Goal: Task Accomplishment & Management: Manage account settings

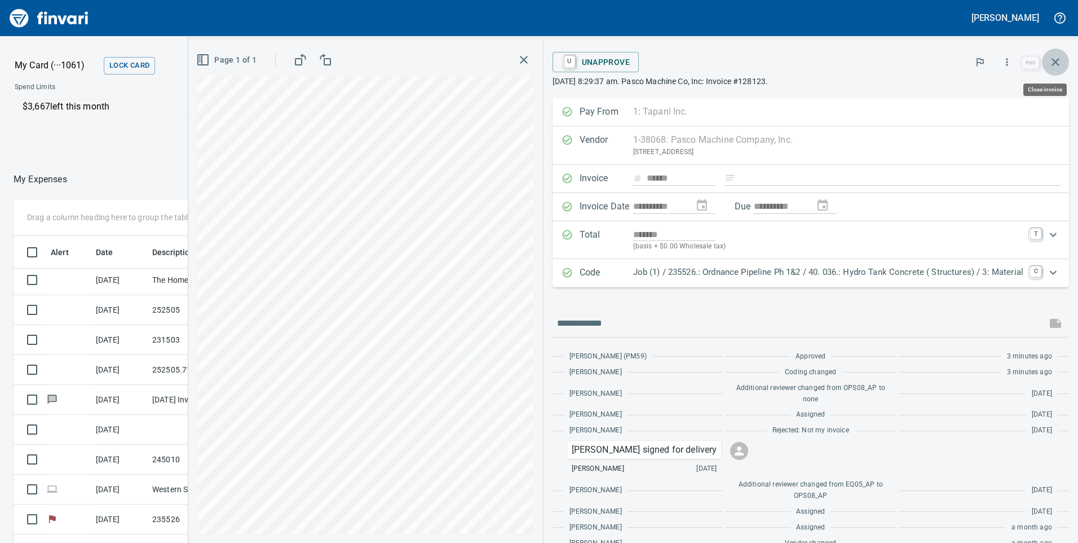
scroll to position [410, 744]
click at [1054, 65] on icon "button" at bounding box center [1056, 62] width 14 height 14
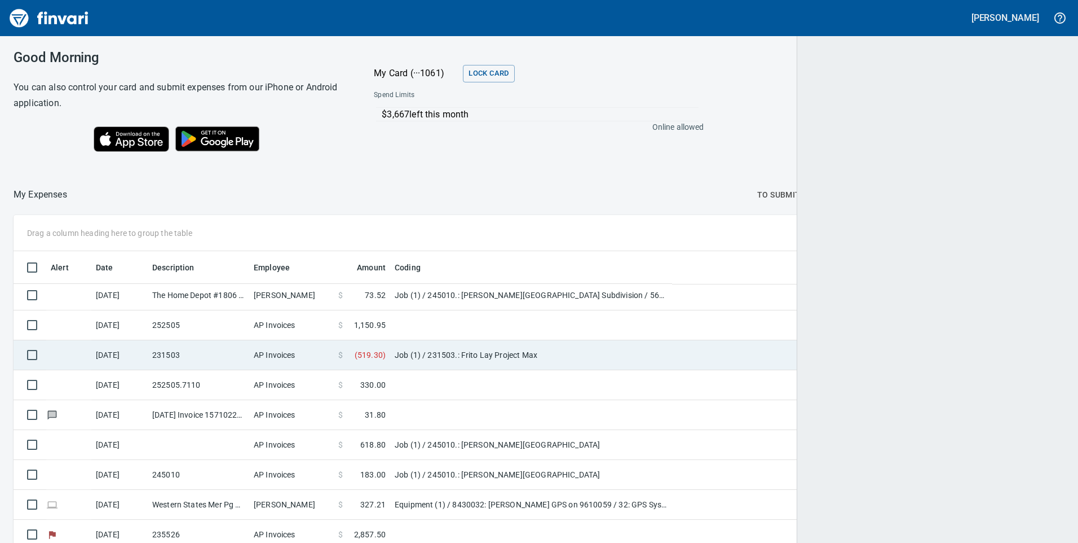
scroll to position [410, 1025]
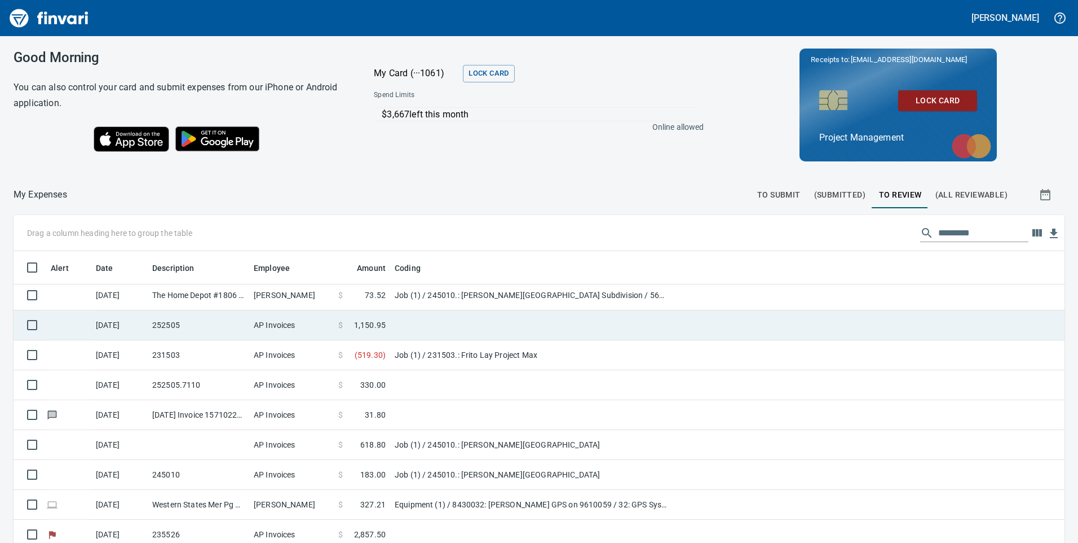
click at [452, 298] on td "Job (1) / 245010.: [PERSON_NAME][GEOGRAPHIC_DATA] Subdivision / 564813. .: 48in…" at bounding box center [531, 295] width 282 height 30
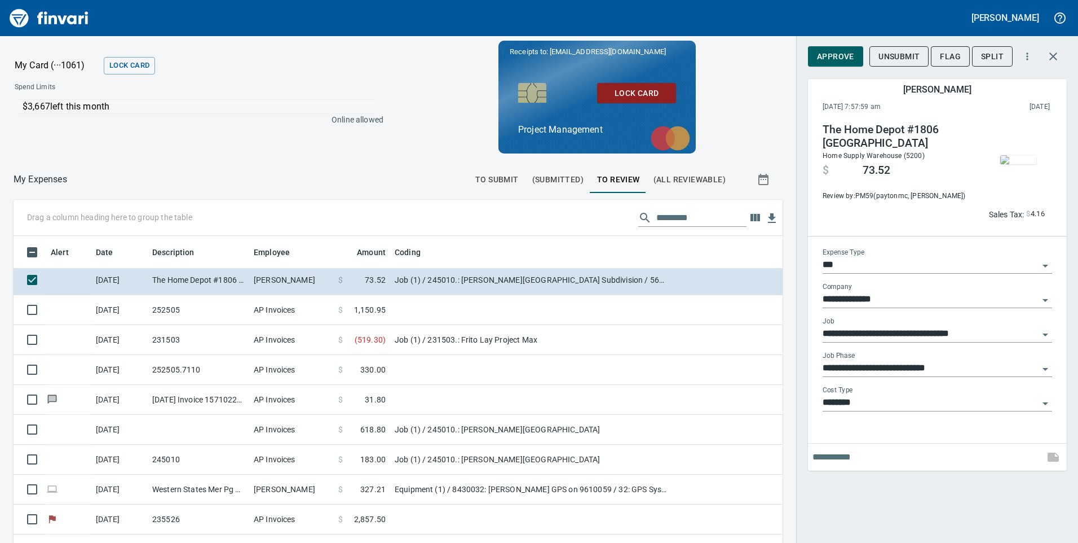
scroll to position [410, 744]
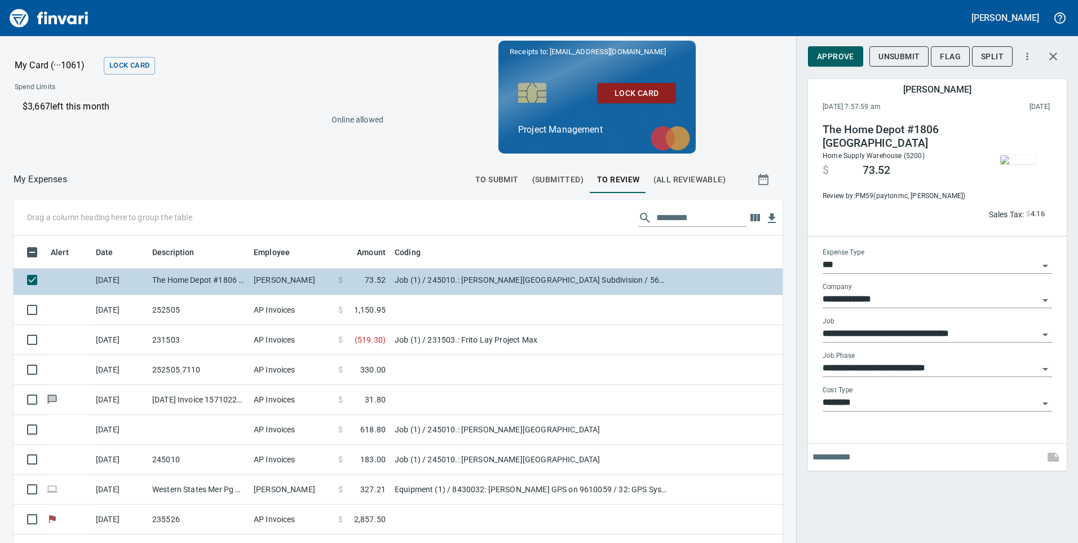
click at [470, 279] on td "Job (1) / 245010.: [PERSON_NAME][GEOGRAPHIC_DATA] Subdivision / 564813. .: 48in…" at bounding box center [531, 280] width 282 height 30
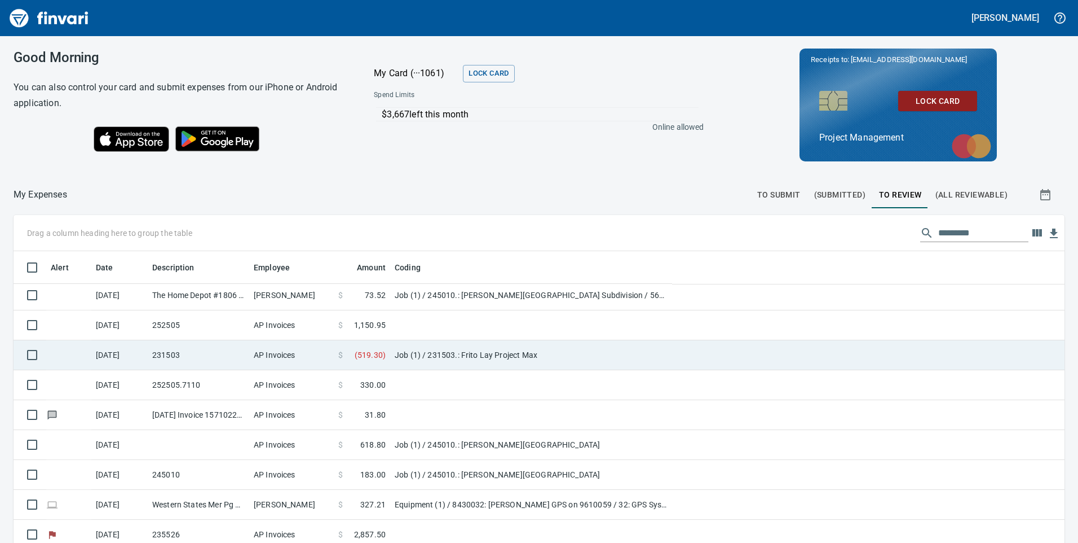
scroll to position [410, 1019]
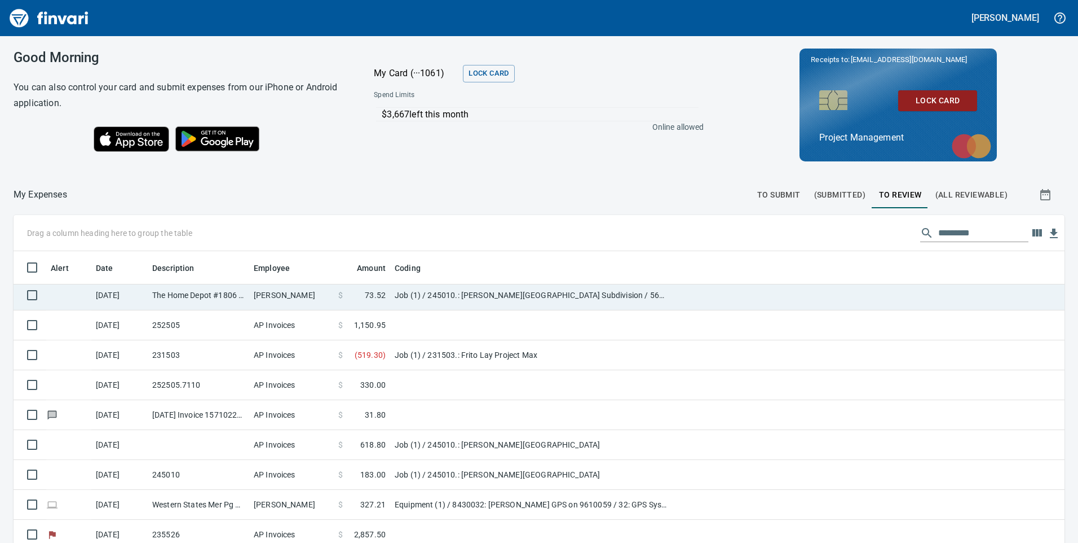
click at [514, 294] on td "Job (1) / 245010.: [PERSON_NAME][GEOGRAPHIC_DATA] Subdivision / 564813. .: 48in…" at bounding box center [531, 295] width 282 height 30
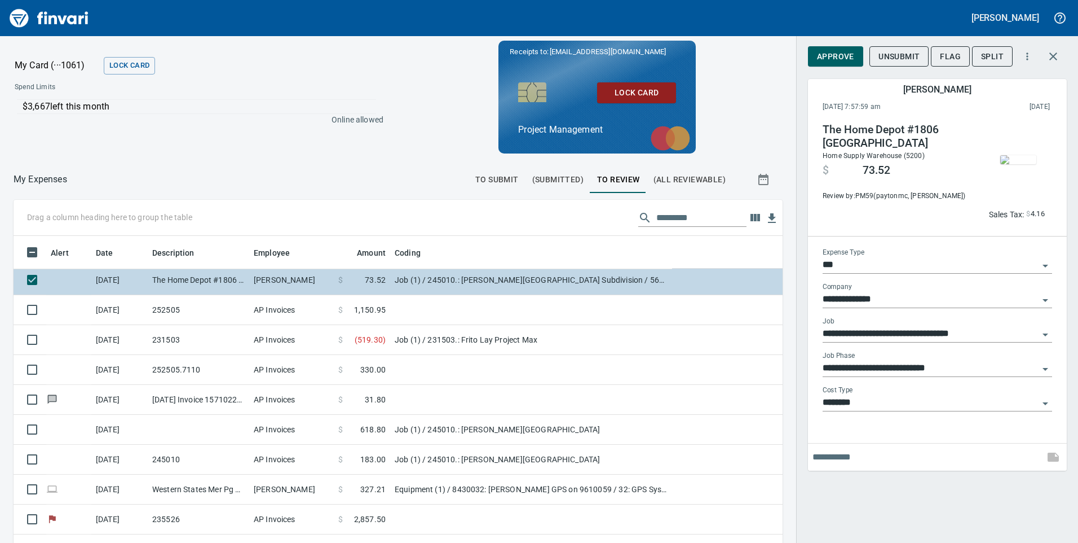
scroll to position [410, 744]
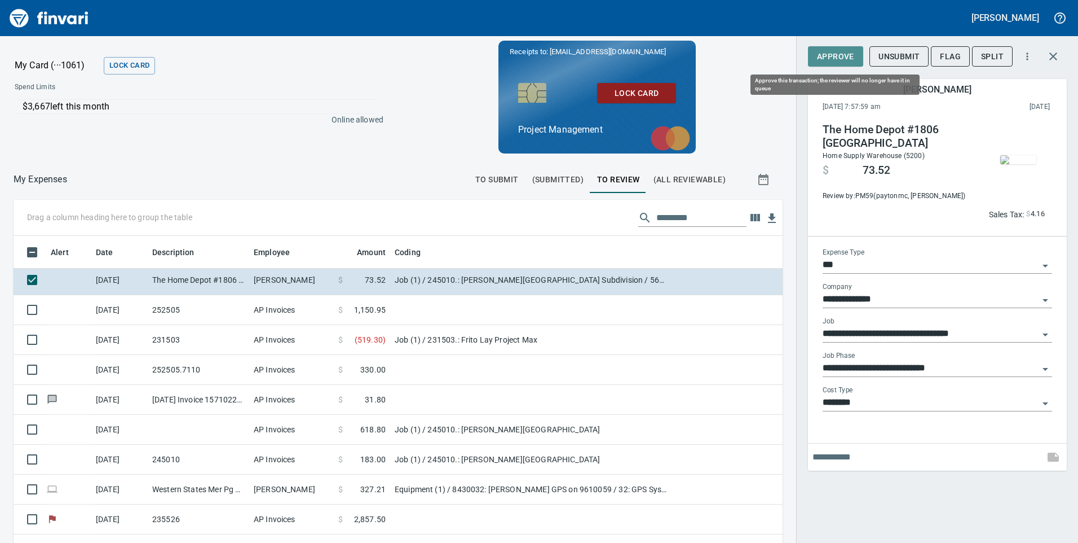
click at [831, 55] on span "Approve" at bounding box center [835, 57] width 37 height 14
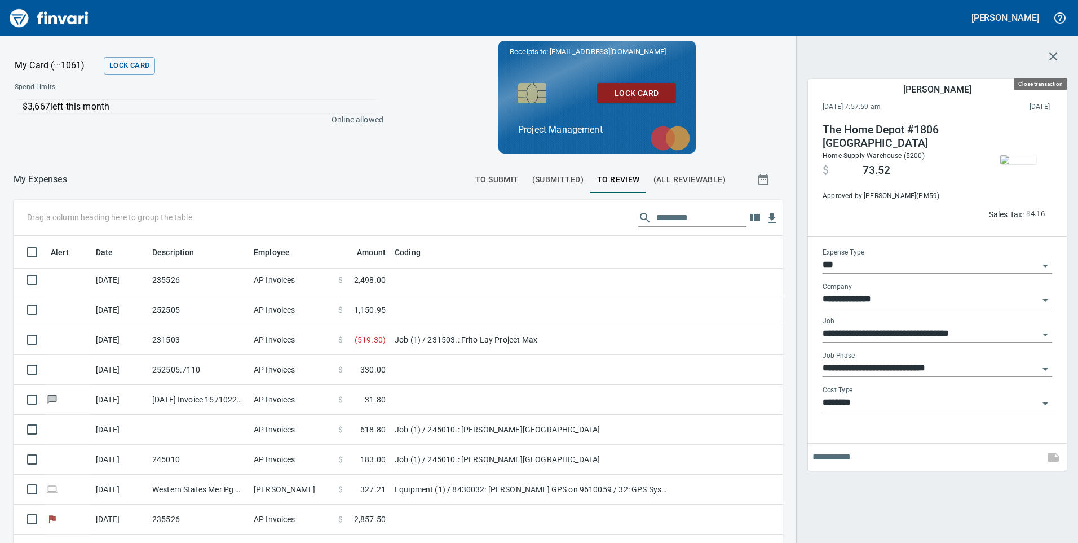
click at [1052, 55] on icon "button" at bounding box center [1054, 56] width 8 height 8
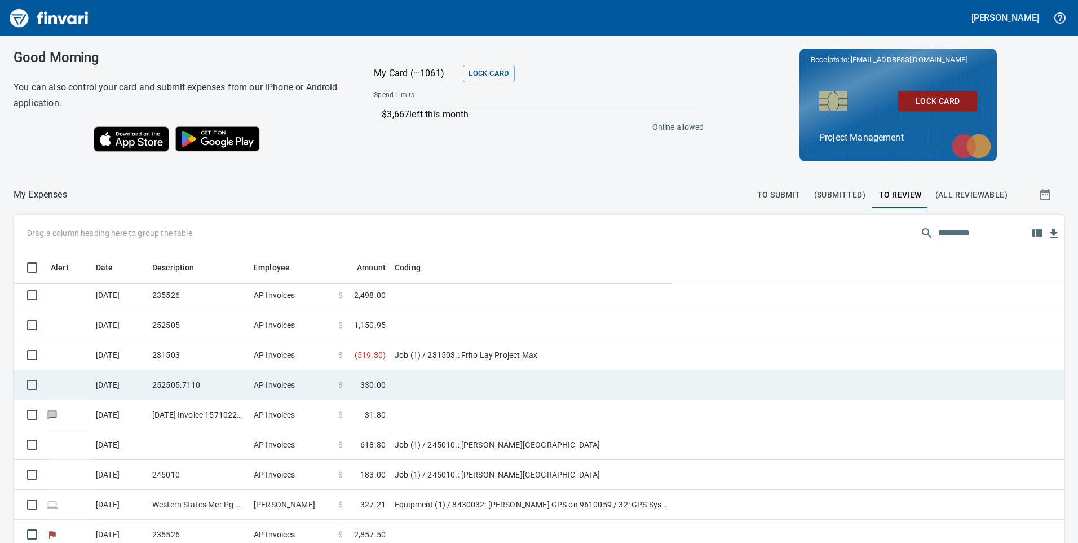
scroll to position [410, 1025]
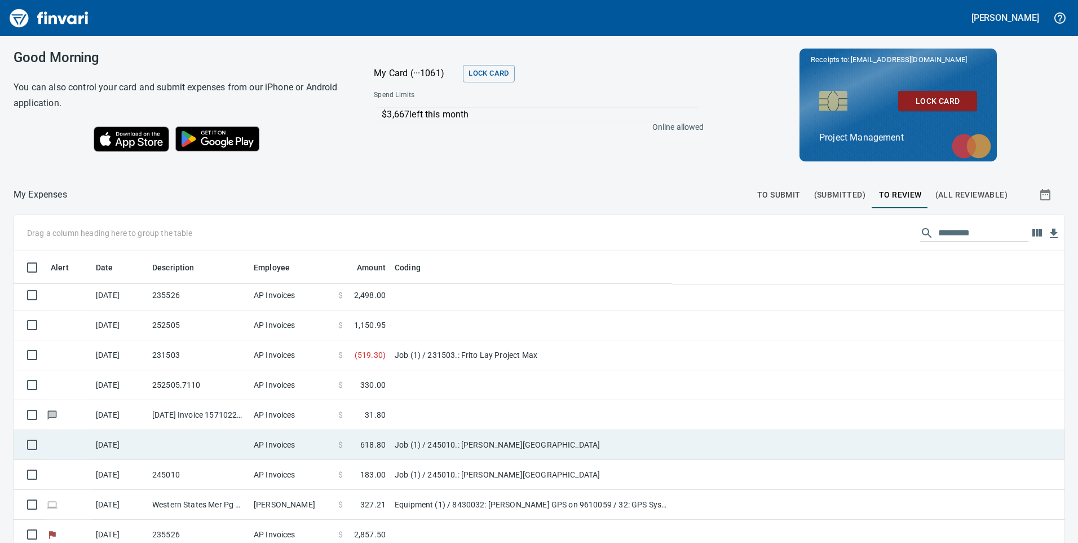
click at [453, 440] on td "Job (1) / 245010.: [PERSON_NAME][GEOGRAPHIC_DATA]" at bounding box center [531, 445] width 282 height 30
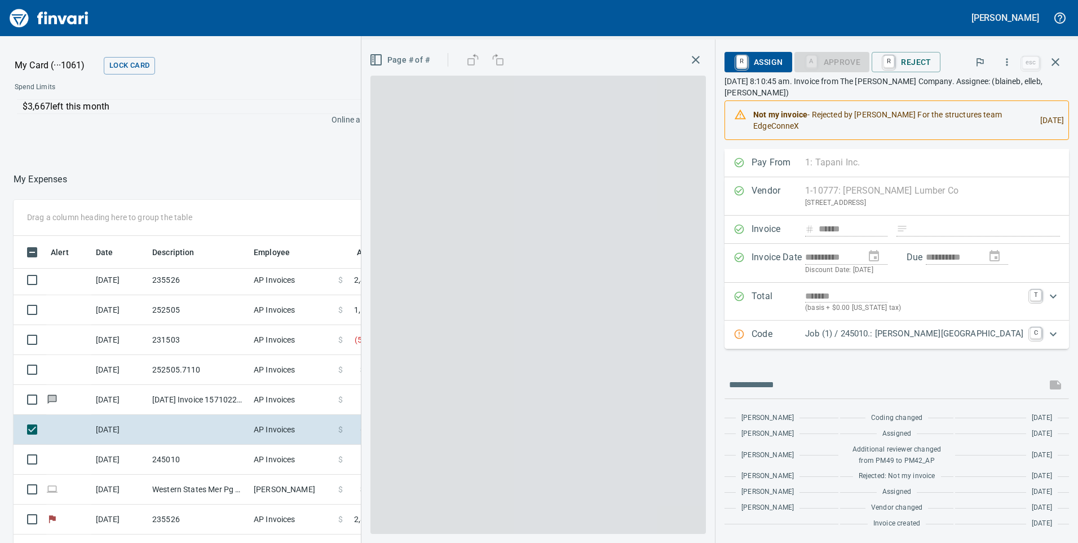
scroll to position [410, 744]
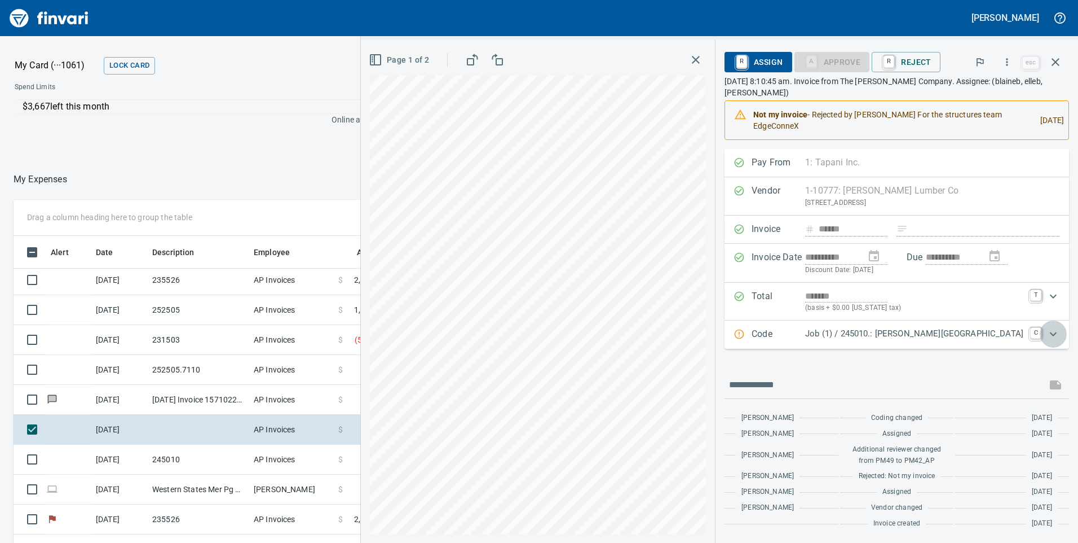
click at [1054, 334] on icon "Expand" at bounding box center [1053, 334] width 7 height 4
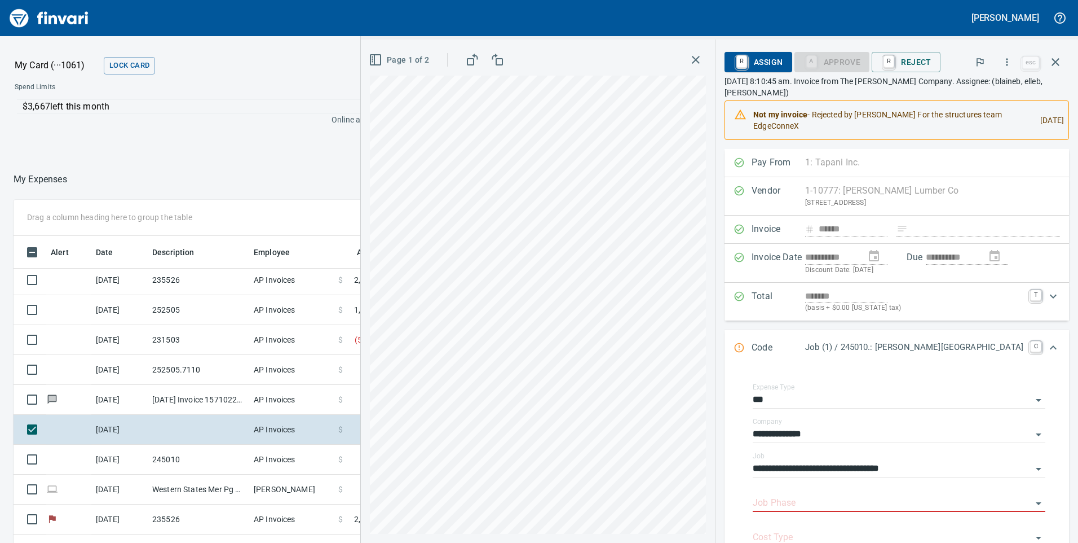
scroll to position [56, 0]
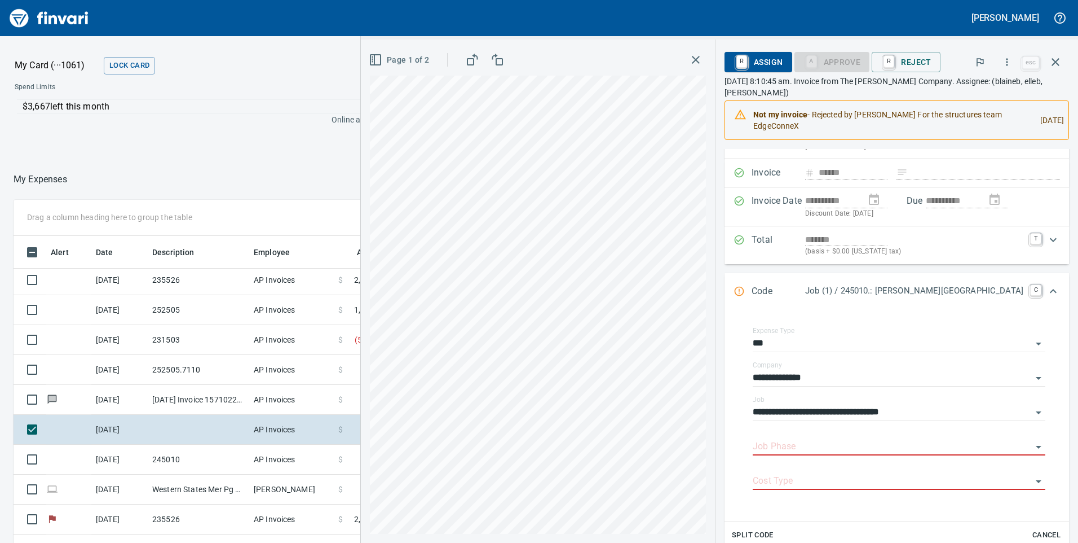
click at [703, 61] on icon "button" at bounding box center [696, 60] width 14 height 14
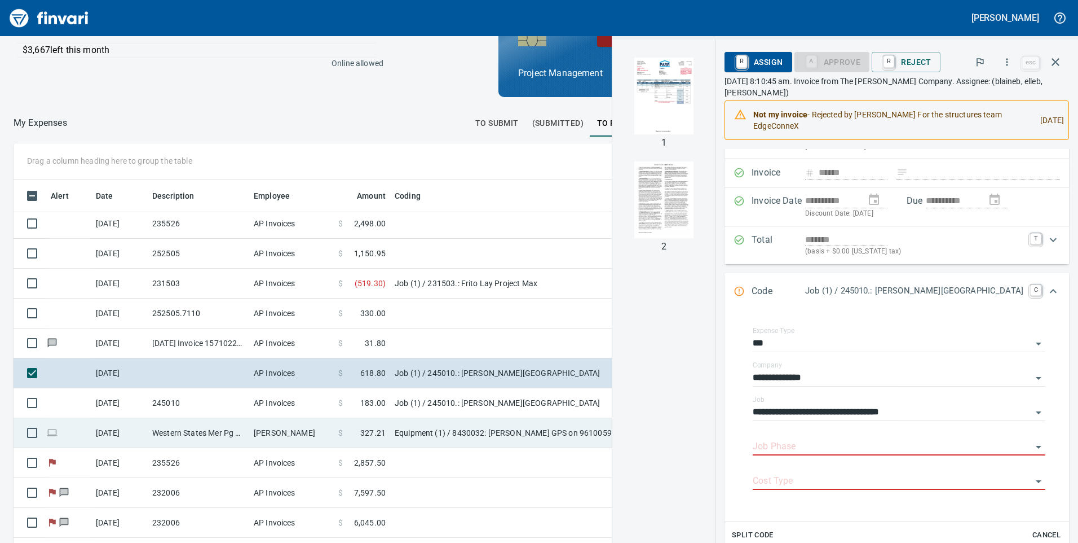
scroll to position [112, 0]
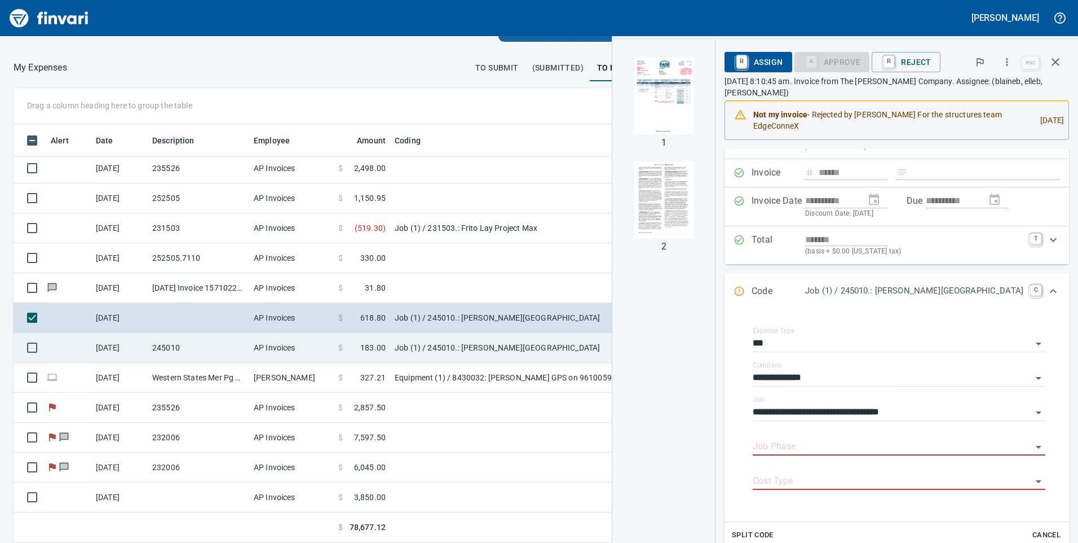
click at [415, 337] on td "Job (1) / 245010.: [PERSON_NAME][GEOGRAPHIC_DATA]" at bounding box center [531, 348] width 282 height 30
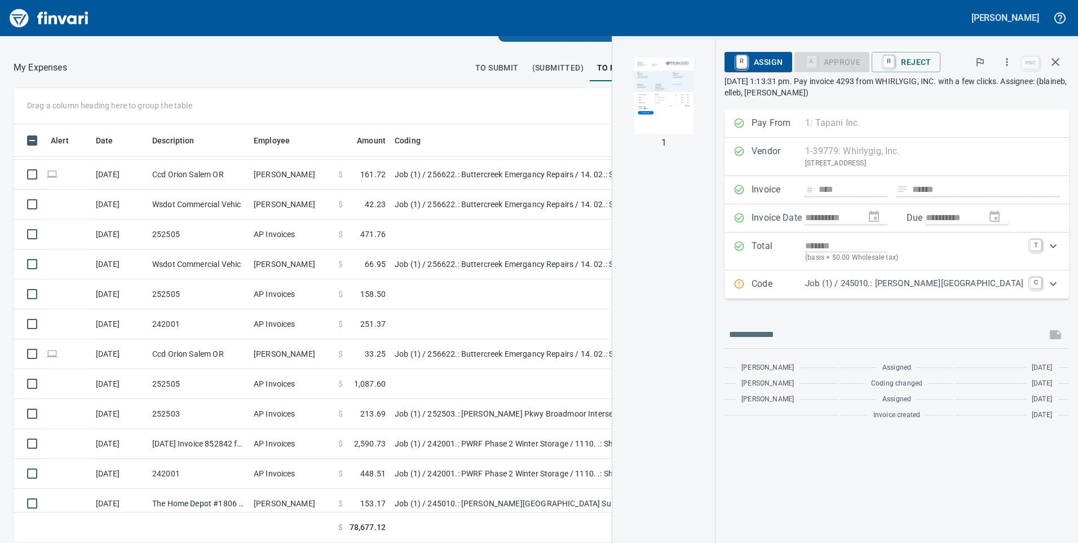
scroll to position [778, 0]
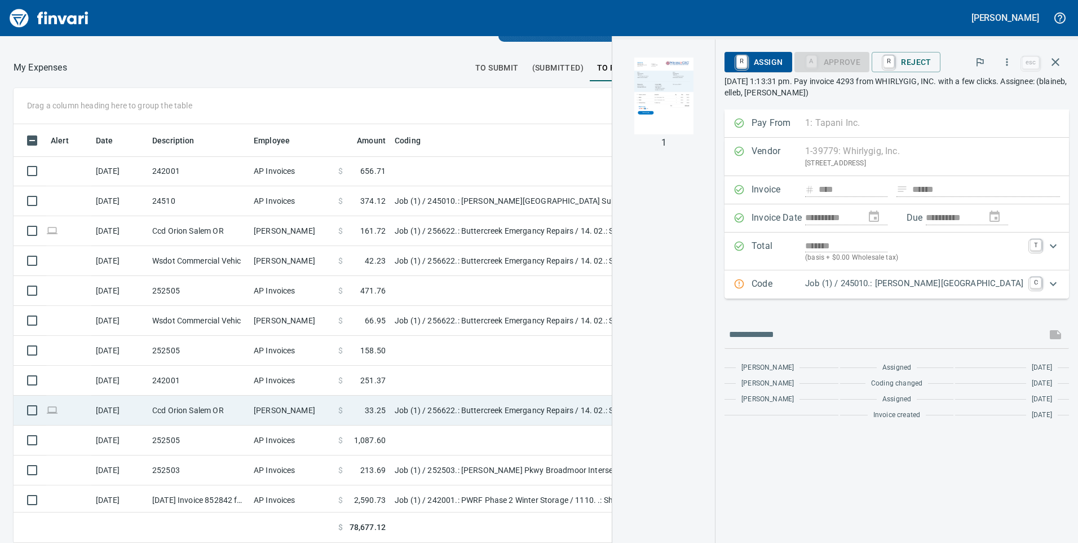
click at [245, 409] on td "Ccd Orion Salem OR" at bounding box center [199, 410] width 102 height 30
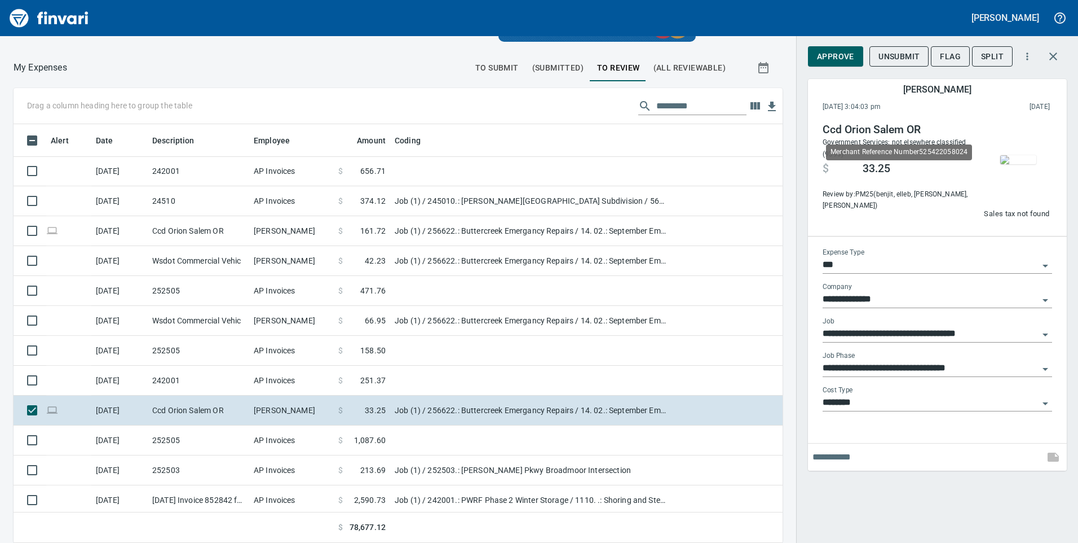
scroll to position [410, 744]
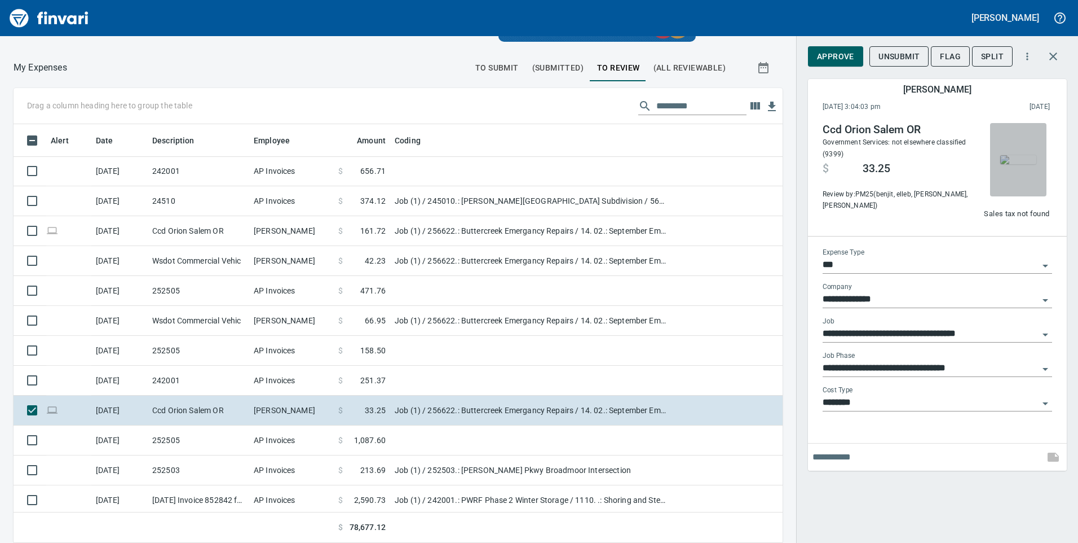
click at [1020, 157] on img "button" at bounding box center [1019, 159] width 36 height 9
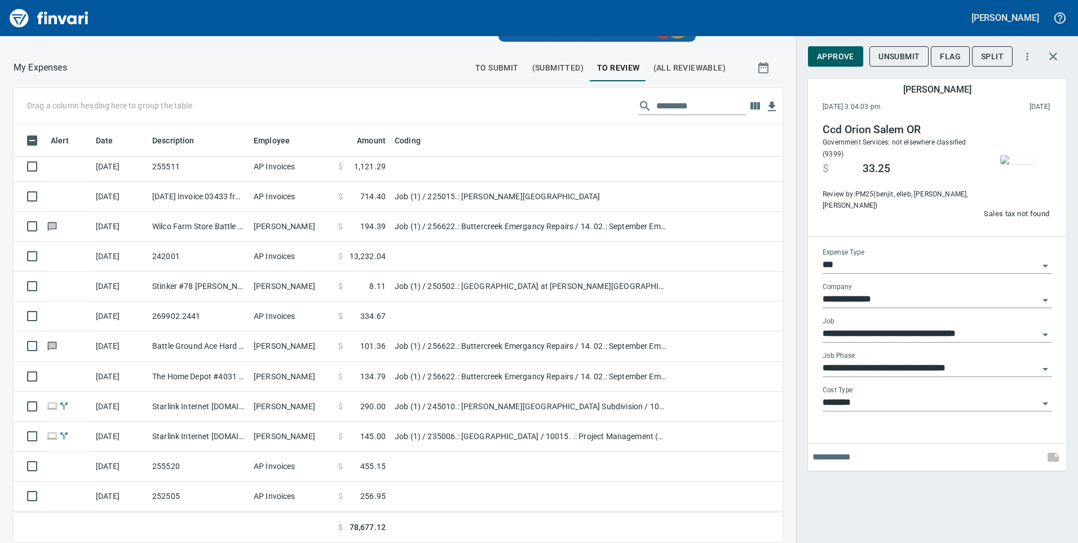
scroll to position [0, 0]
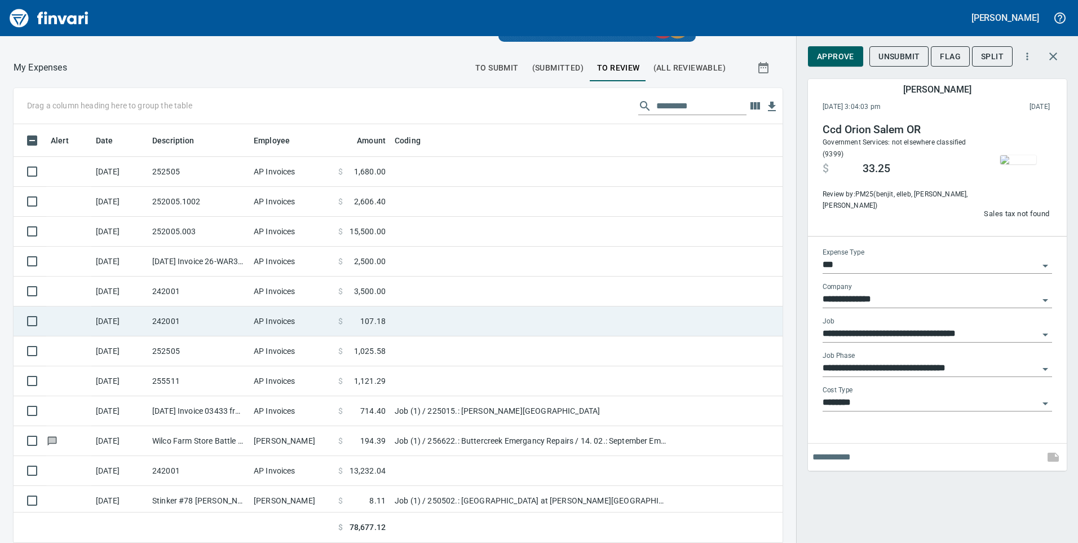
click at [370, 319] on span "107.18" at bounding box center [372, 320] width 25 height 11
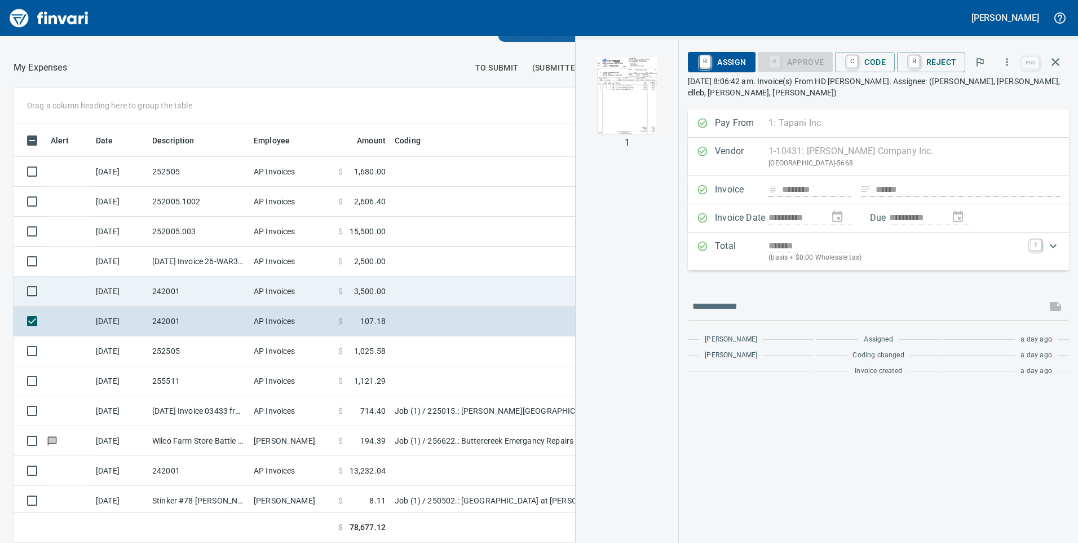
click at [371, 290] on span "3,500.00" at bounding box center [370, 290] width 32 height 11
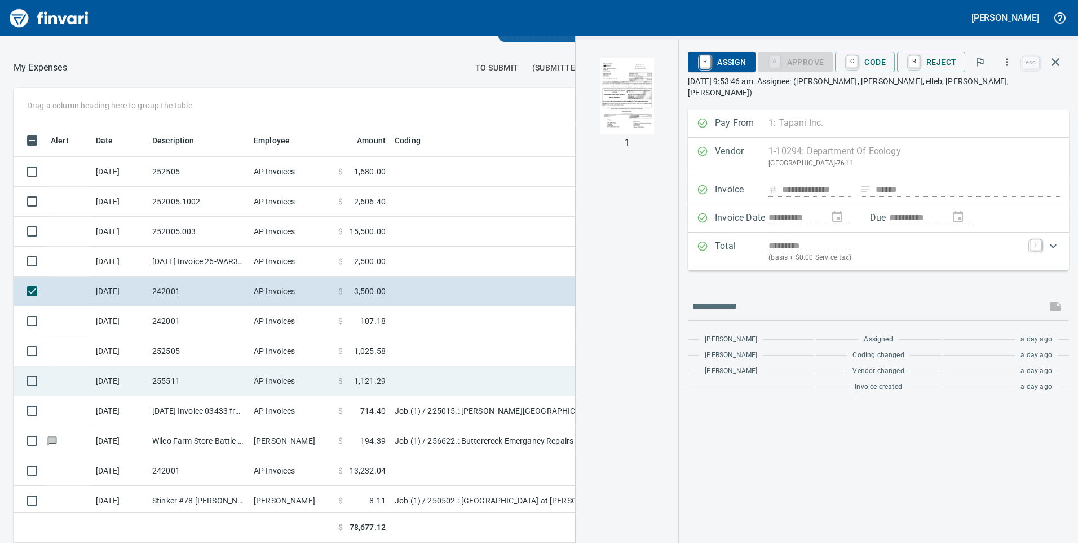
click at [381, 383] on span "1,121.29" at bounding box center [370, 380] width 32 height 11
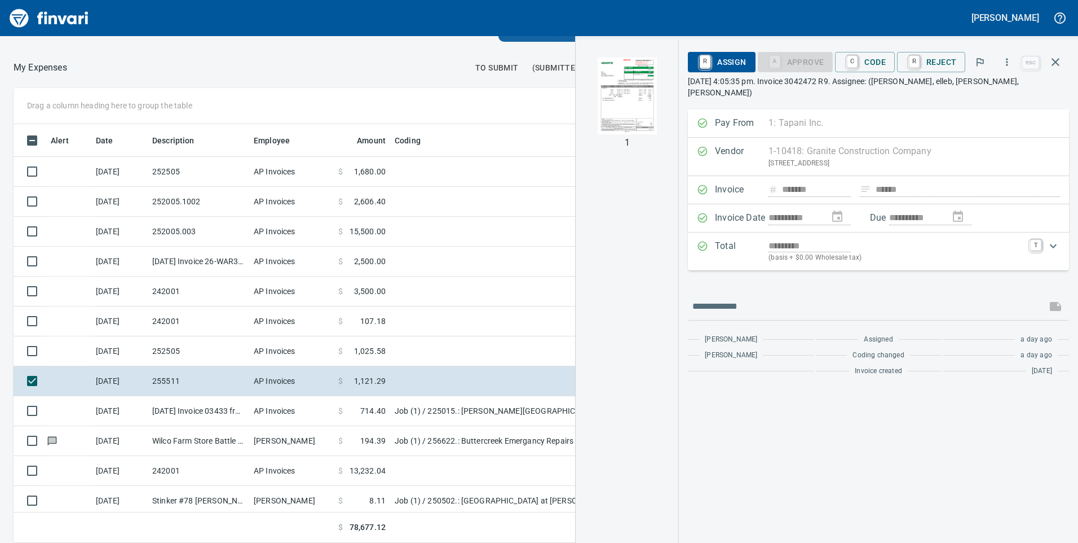
click at [628, 78] on img "button" at bounding box center [627, 96] width 77 height 77
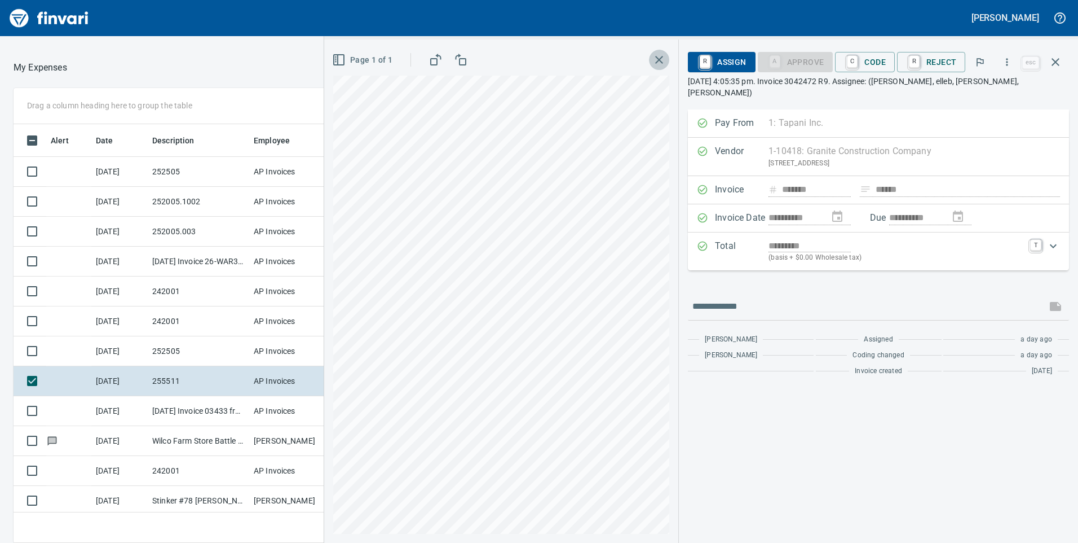
click at [665, 64] on icon "button" at bounding box center [660, 60] width 14 height 14
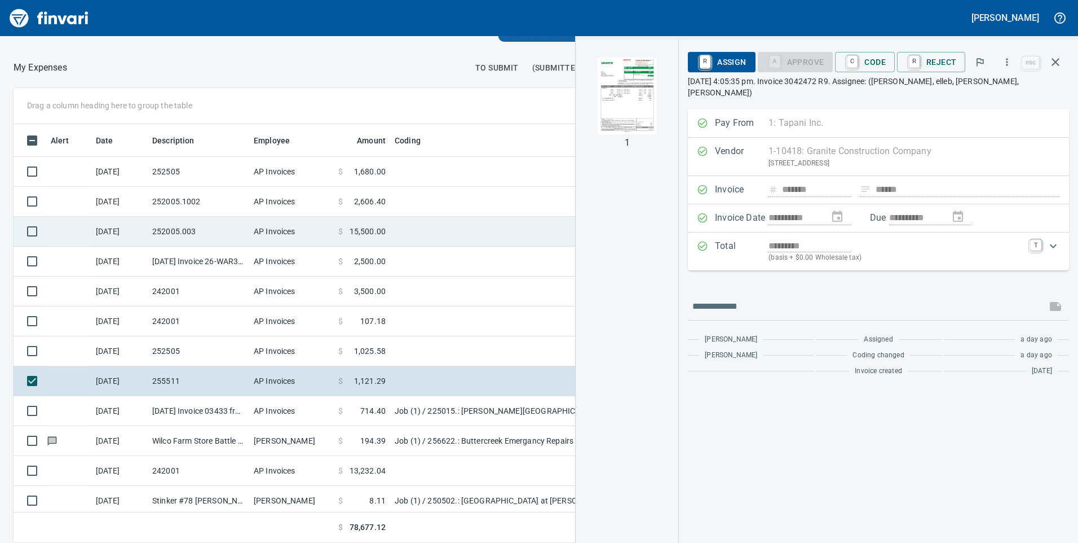
click at [365, 232] on span "15,500.00" at bounding box center [368, 231] width 36 height 11
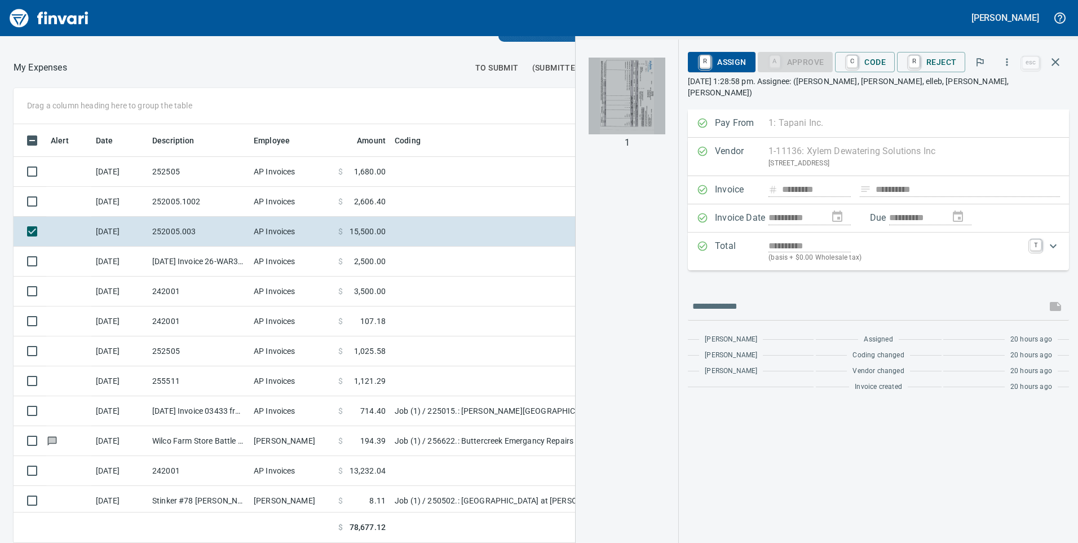
click at [640, 93] on img "button" at bounding box center [627, 96] width 77 height 77
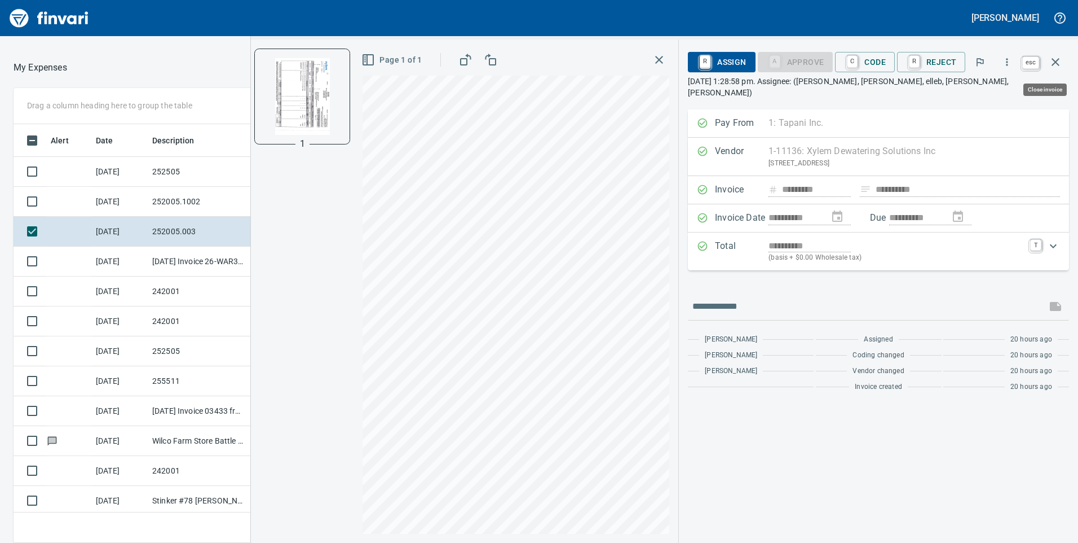
scroll to position [410, 744]
click at [1055, 63] on icon "button" at bounding box center [1056, 62] width 8 height 8
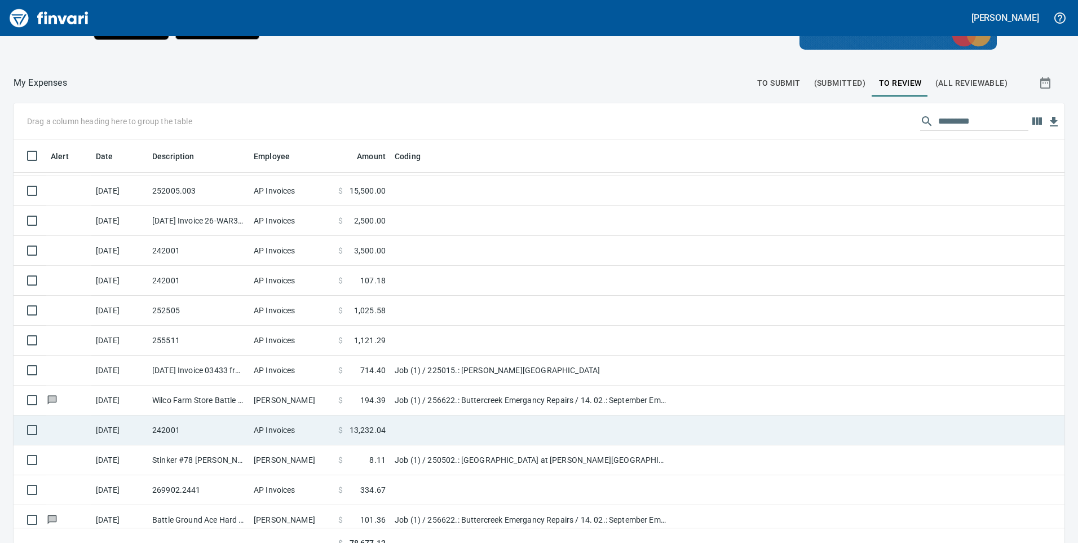
scroll to position [113, 0]
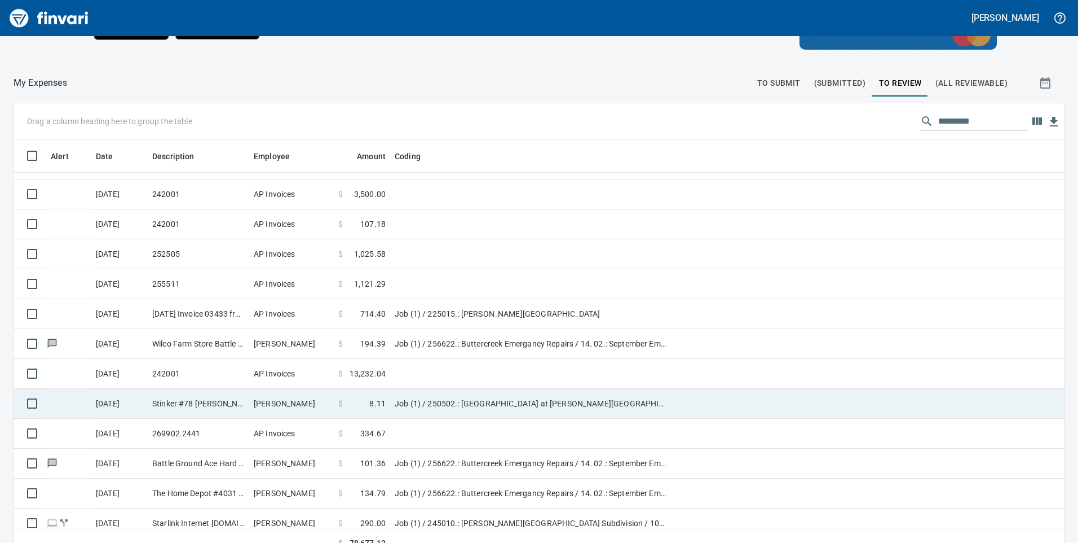
click at [366, 372] on span "13,232.04" at bounding box center [368, 373] width 36 height 11
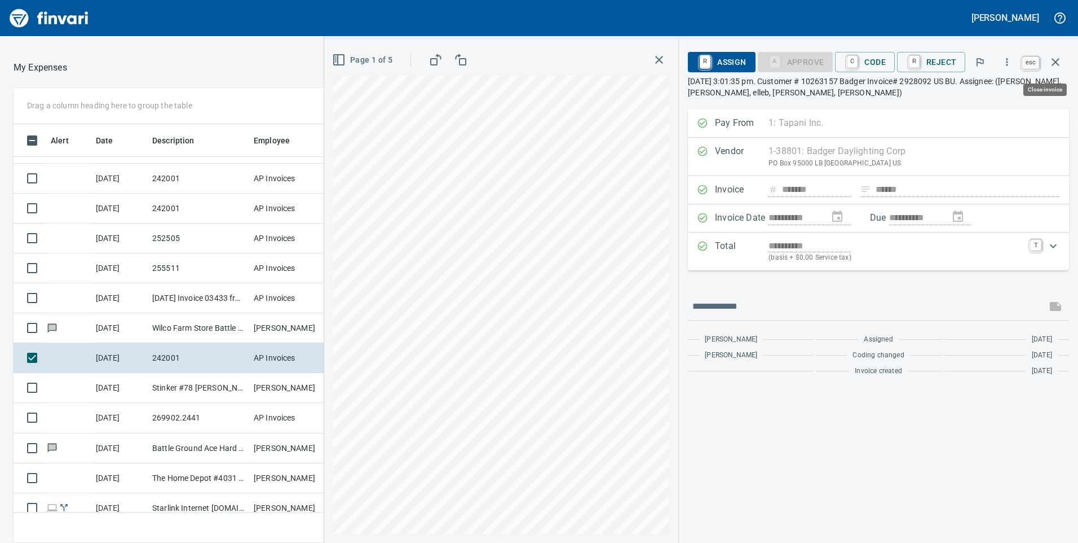
scroll to position [410, 744]
click at [1054, 65] on icon "button" at bounding box center [1056, 62] width 8 height 8
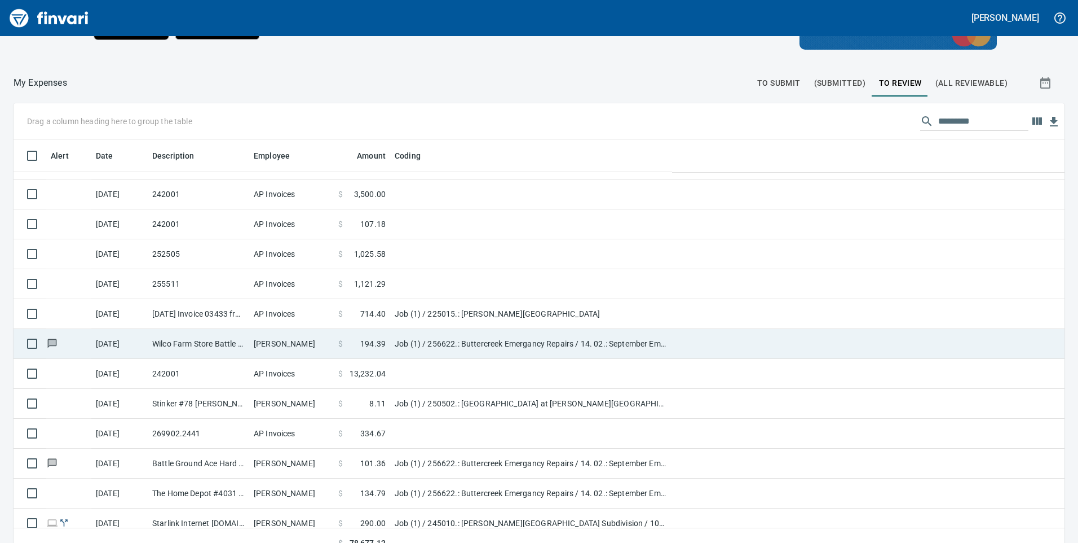
scroll to position [410, 1026]
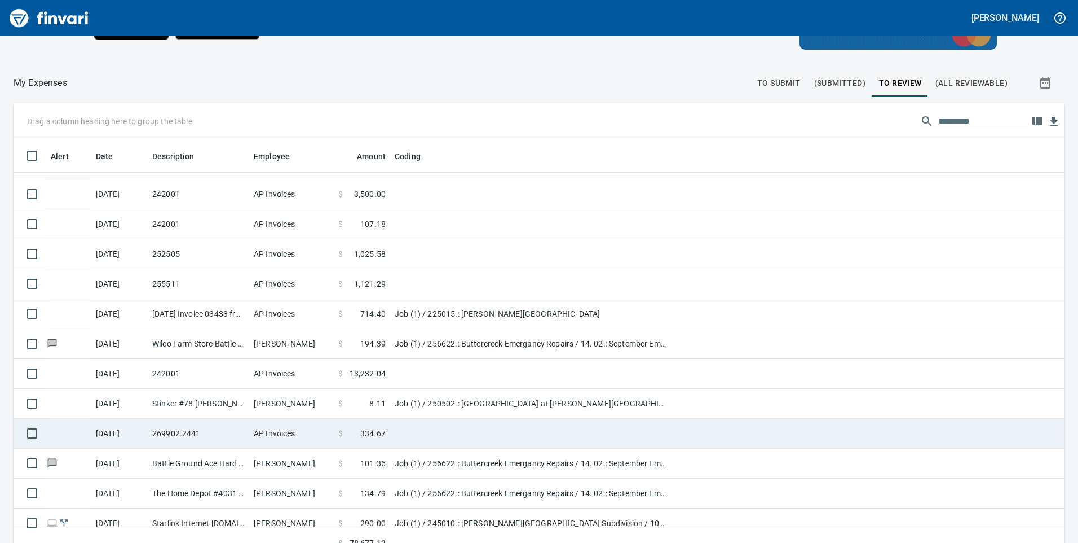
click at [371, 431] on span "334.67" at bounding box center [372, 433] width 25 height 11
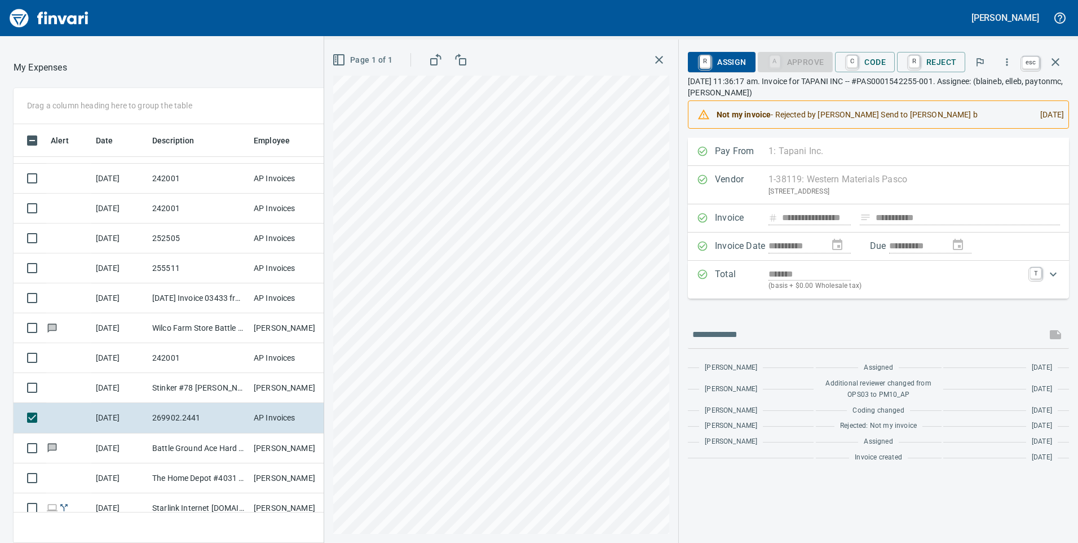
scroll to position [410, 744]
click at [1054, 63] on icon "button" at bounding box center [1056, 62] width 8 height 8
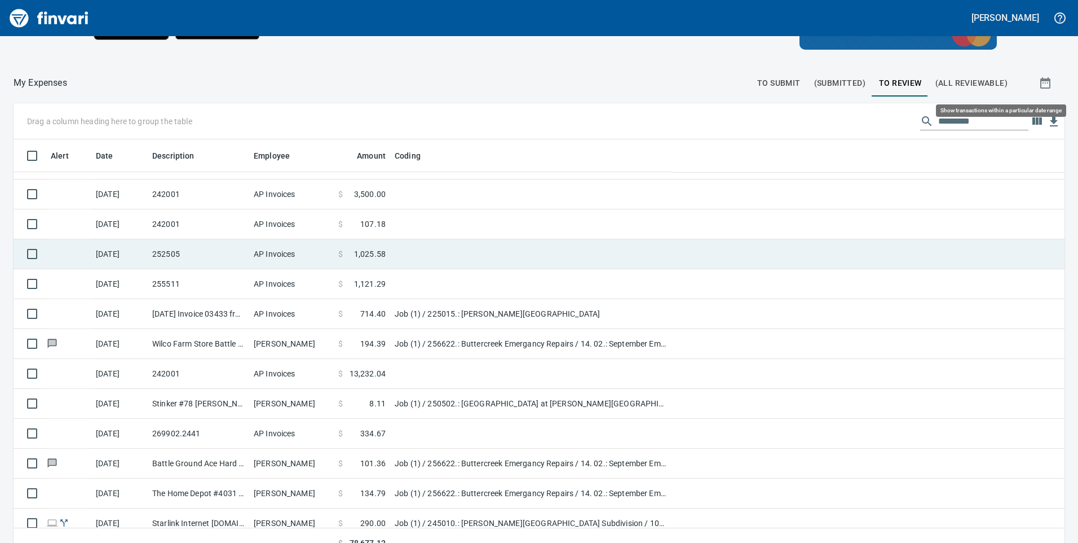
scroll to position [410, 1026]
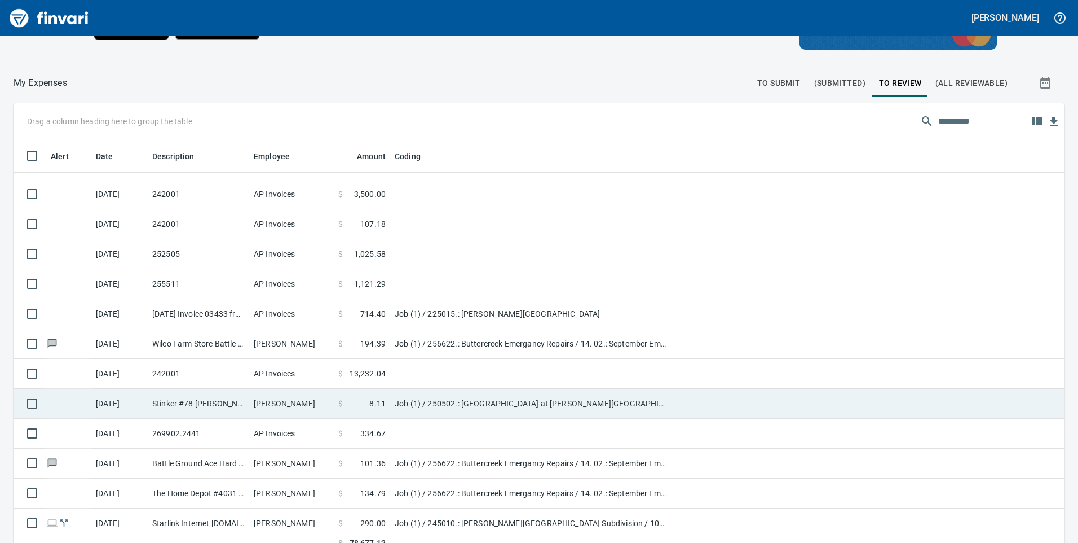
click at [449, 401] on td "Job (1) / 250502.: [GEOGRAPHIC_DATA] at [PERSON_NAME][GEOGRAPHIC_DATA] / 1003. …" at bounding box center [531, 404] width 282 height 30
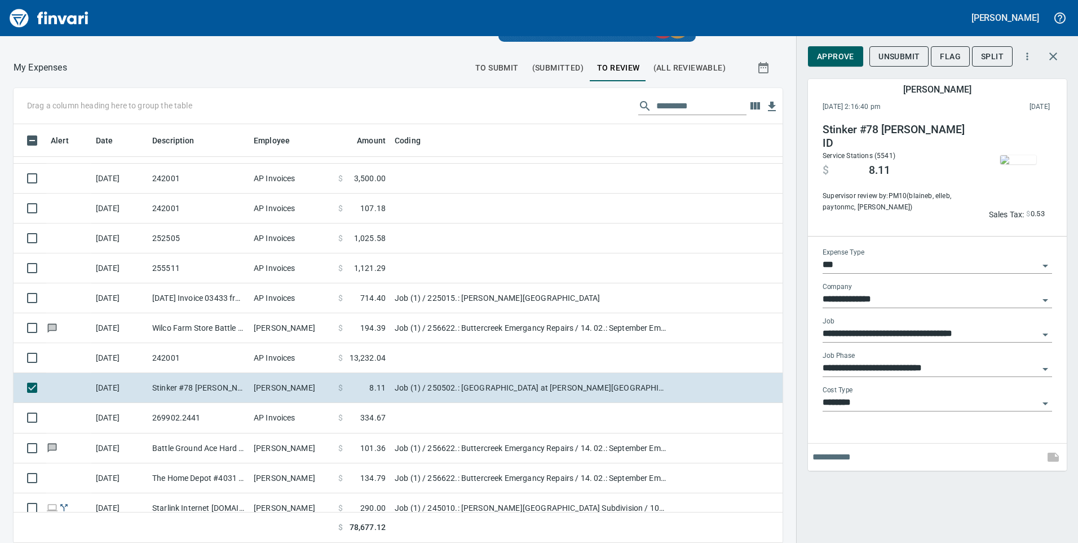
scroll to position [410, 744]
click at [1056, 56] on icon "button" at bounding box center [1054, 57] width 14 height 14
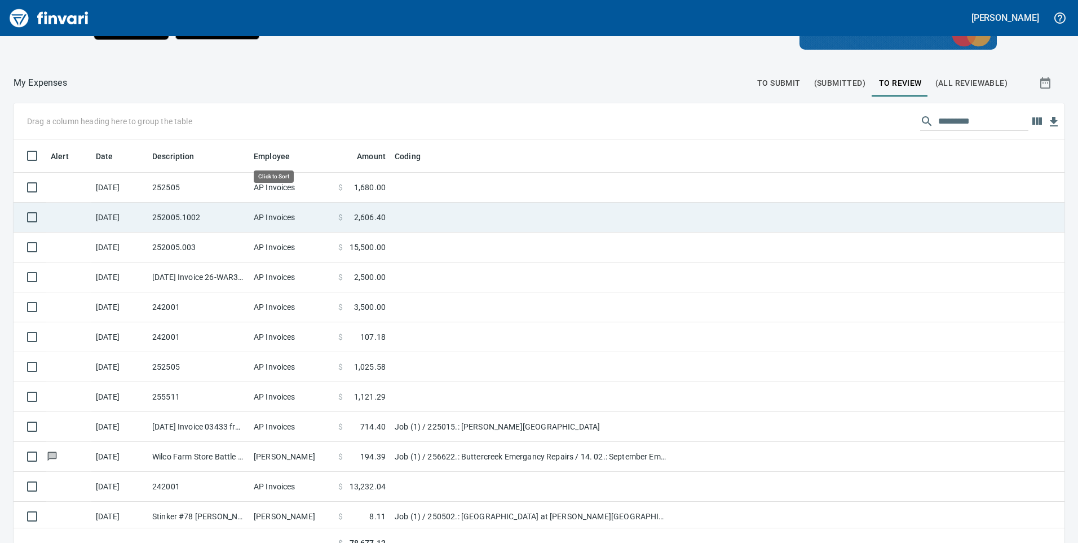
scroll to position [410, 1026]
